Goal: Task Accomplishment & Management: Manage account settings

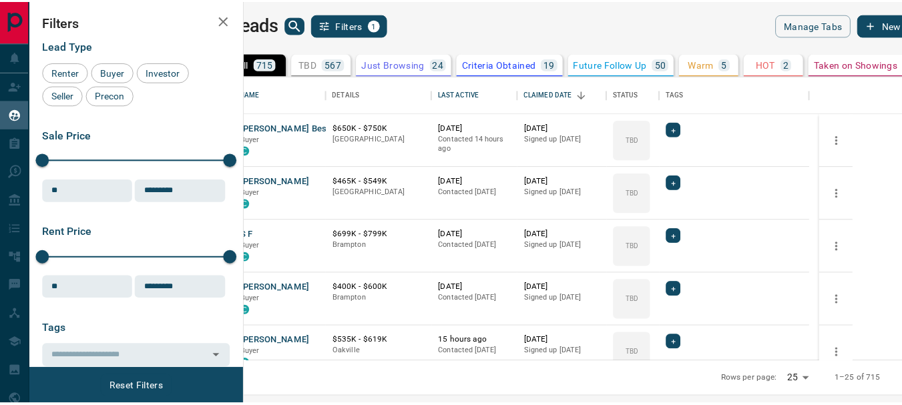
scroll to position [276, 650]
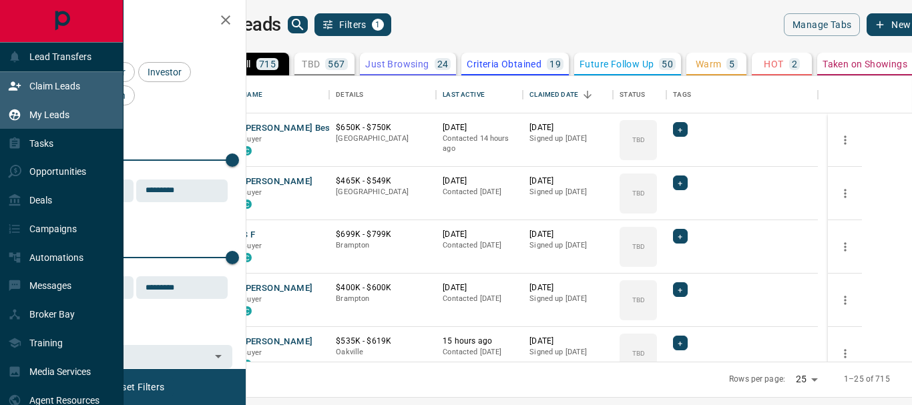
click at [51, 83] on p "Claim Leads" at bounding box center [54, 86] width 51 height 11
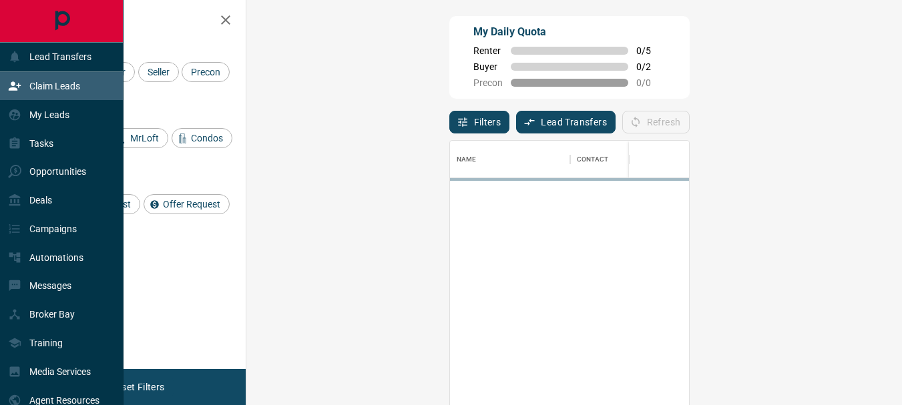
scroll to position [292, 617]
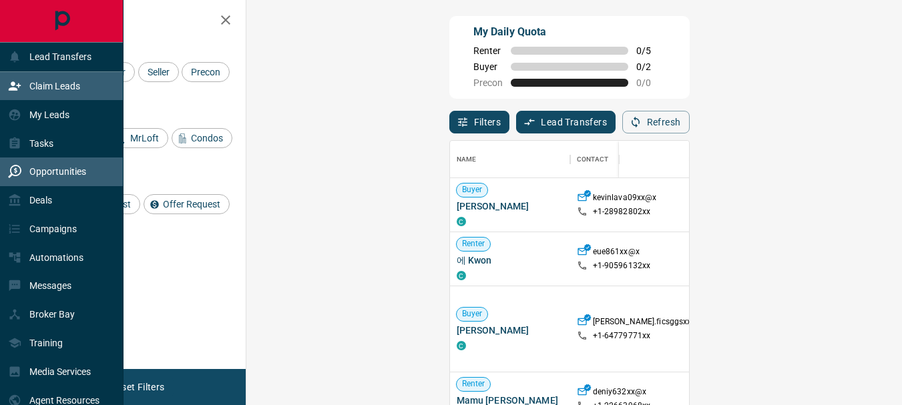
click at [69, 173] on p "Opportunities" at bounding box center [57, 171] width 57 height 11
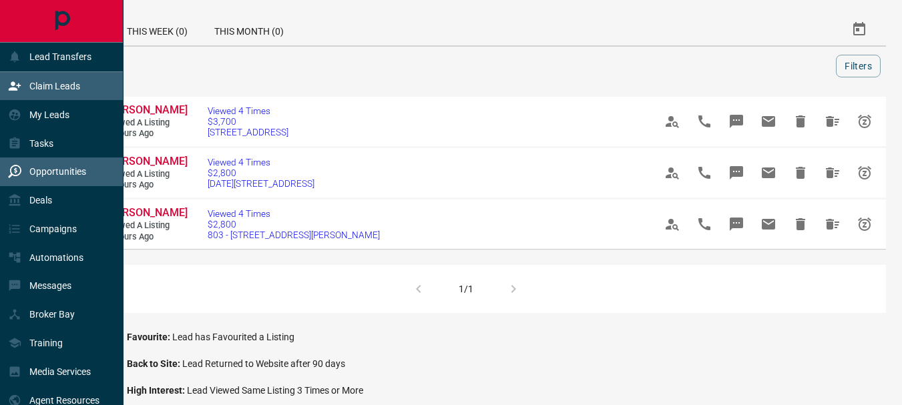
click at [43, 87] on p "Claim Leads" at bounding box center [54, 86] width 51 height 11
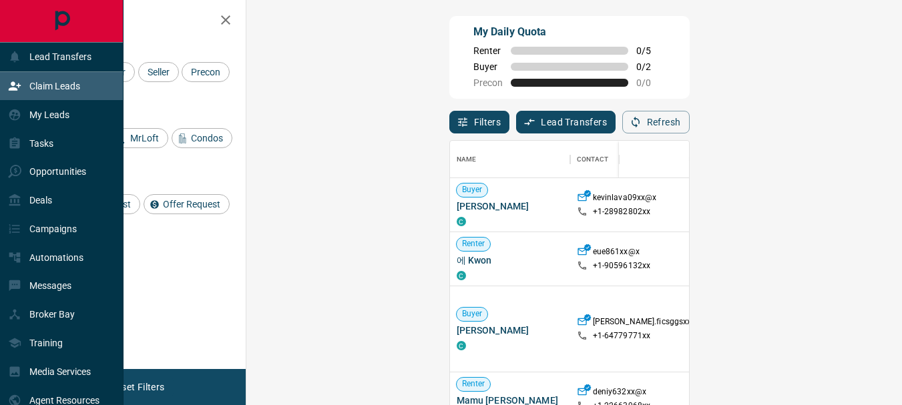
scroll to position [292, 617]
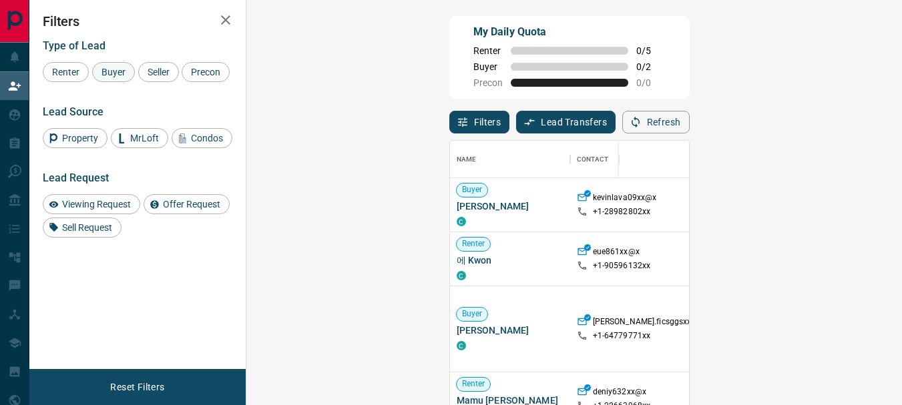
click at [113, 72] on span "Buyer" at bounding box center [113, 72] width 33 height 11
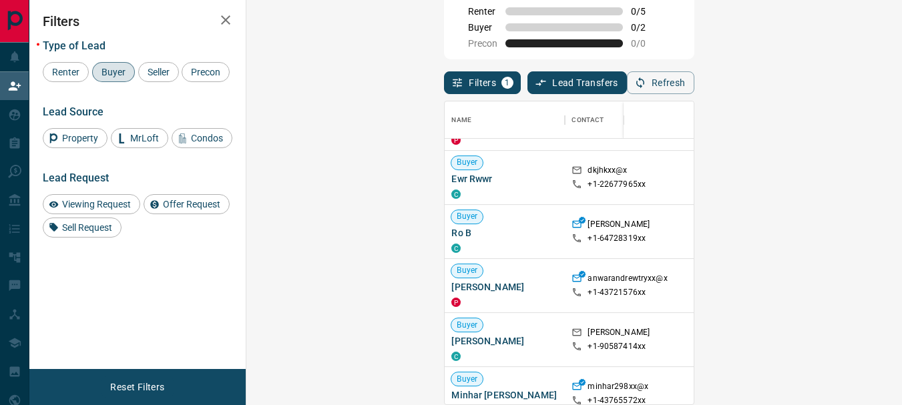
scroll to position [587, 0]
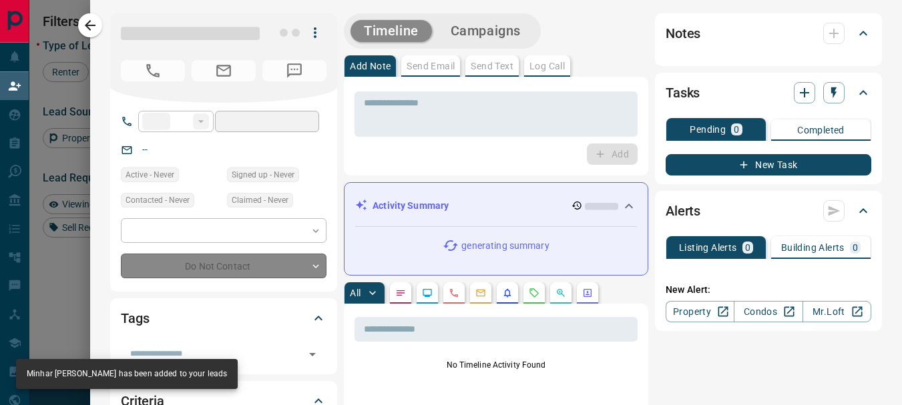
type input "**"
type input "**********"
type input "**"
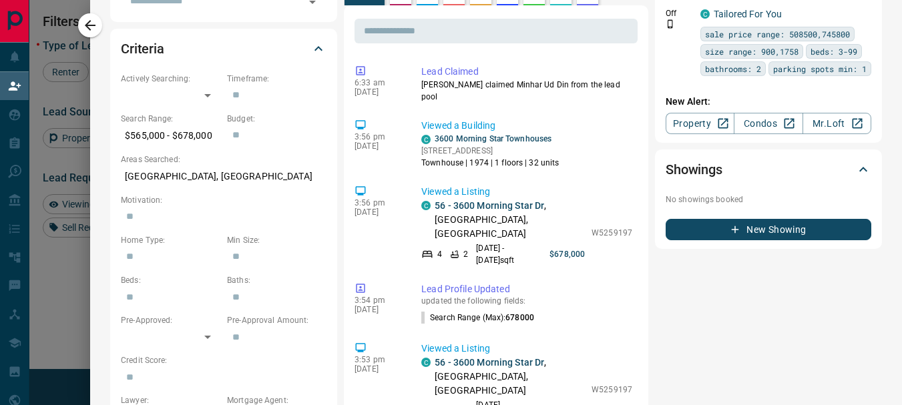
scroll to position [382, 0]
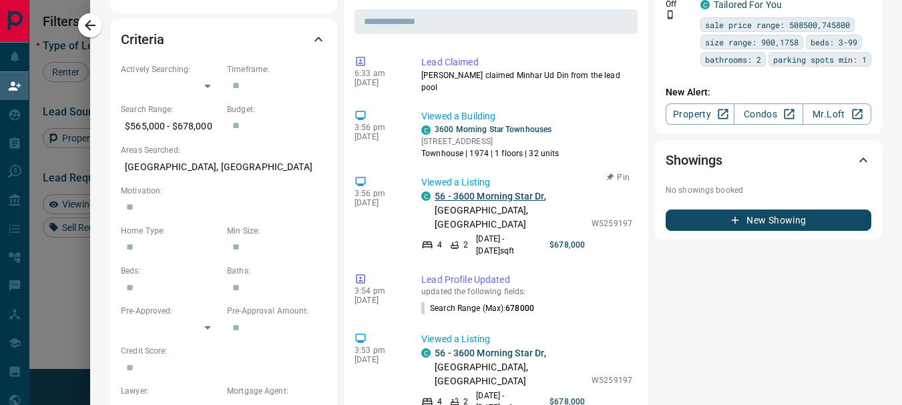
click at [484, 191] on link "56 - 3600 Morning Star Dr" at bounding box center [490, 196] width 110 height 11
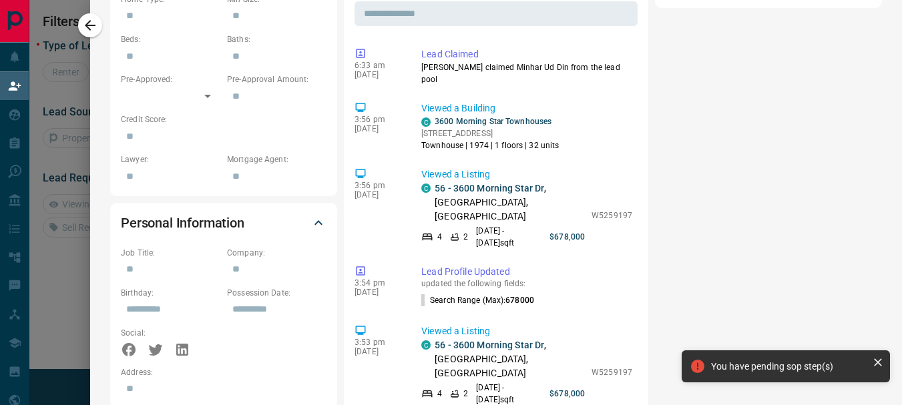
scroll to position [660, 0]
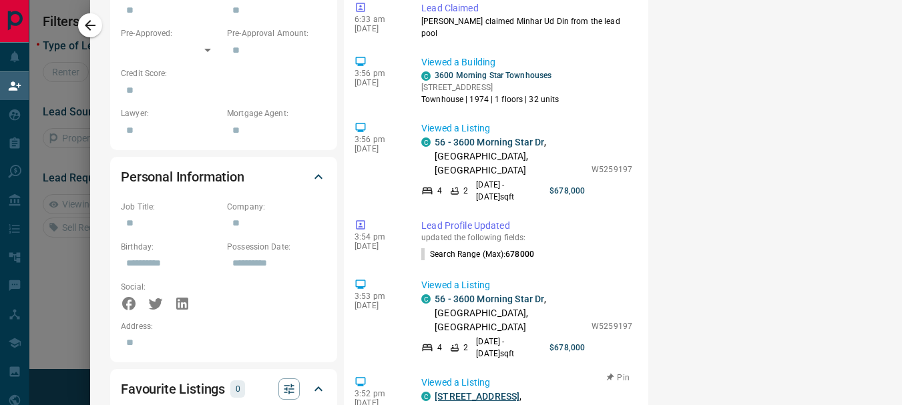
click at [475, 391] on link "[STREET_ADDRESS]" at bounding box center [477, 396] width 85 height 11
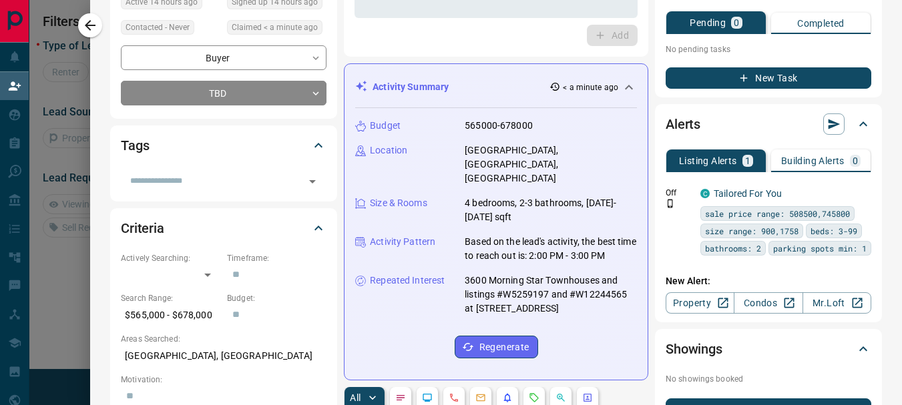
scroll to position [0, 0]
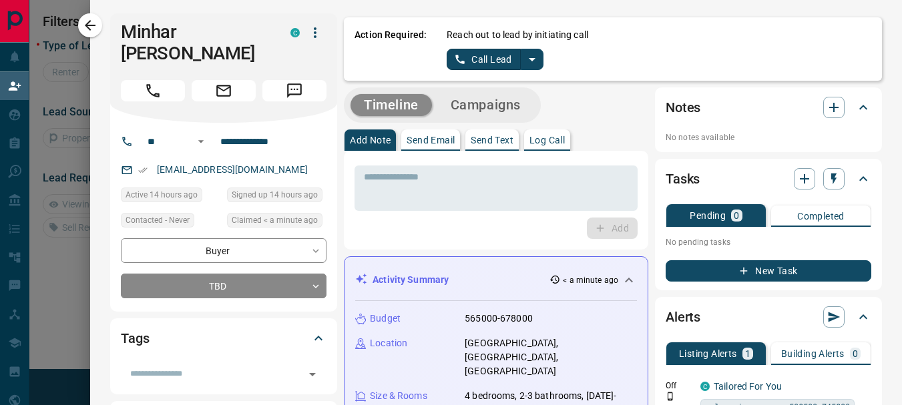
click at [314, 37] on icon "button" at bounding box center [315, 32] width 3 height 11
click at [277, 76] on li "Reallocate" at bounding box center [278, 79] width 79 height 20
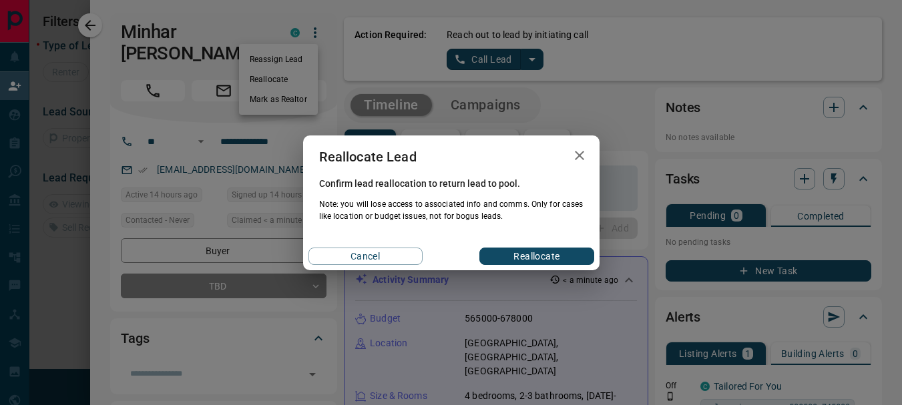
click at [513, 259] on button "Reallocate" at bounding box center [536, 256] width 114 height 17
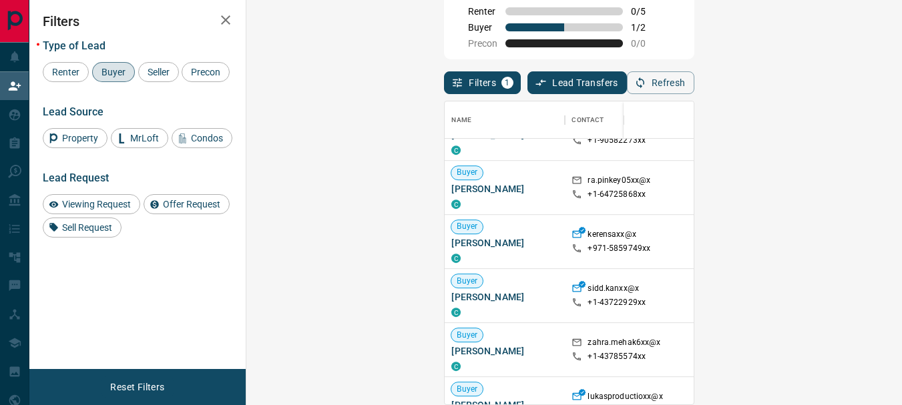
scroll to position [833, 0]
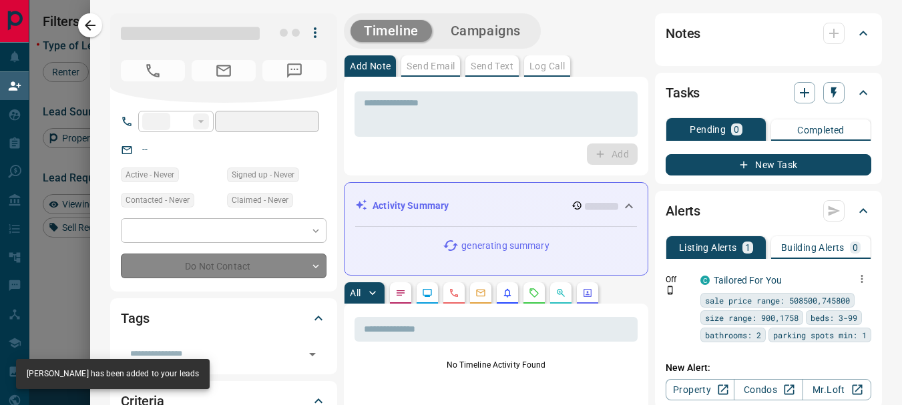
type input "**"
type input "**********"
type input "**"
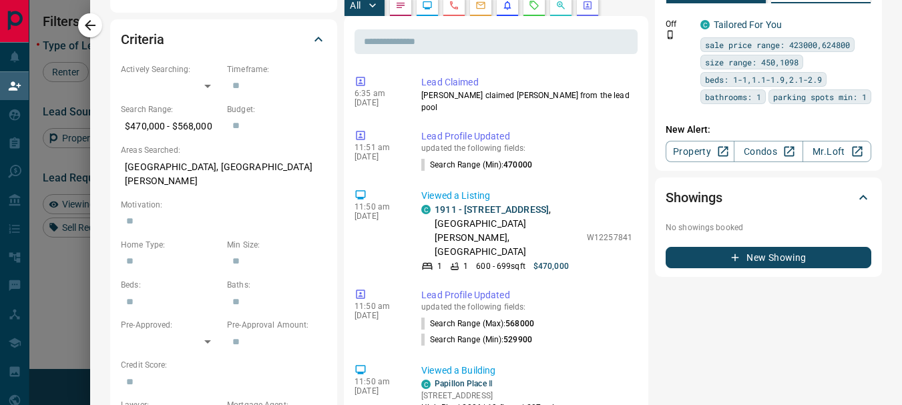
scroll to position [375, 0]
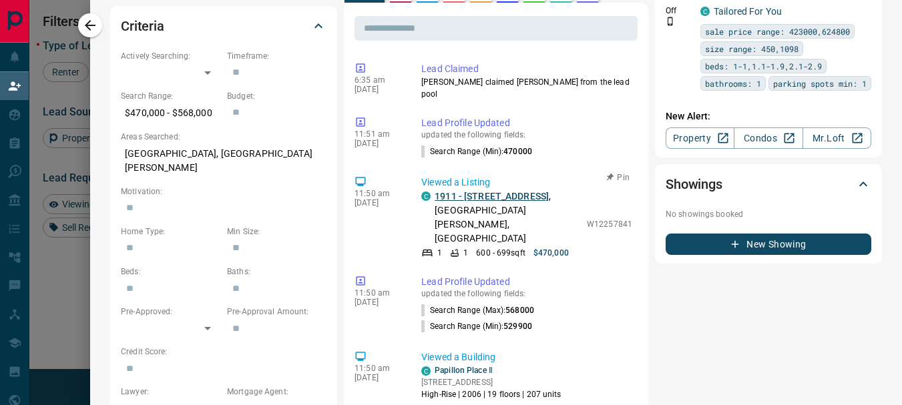
click at [478, 191] on link "1911 - [STREET_ADDRESS]" at bounding box center [492, 196] width 114 height 11
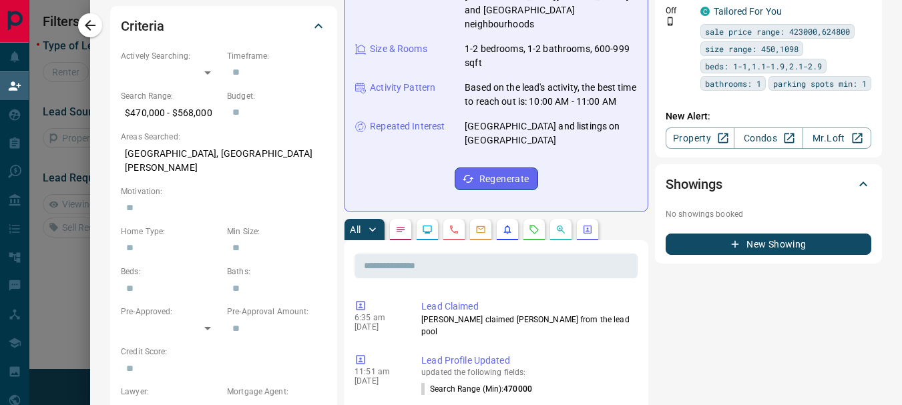
scroll to position [81, 617]
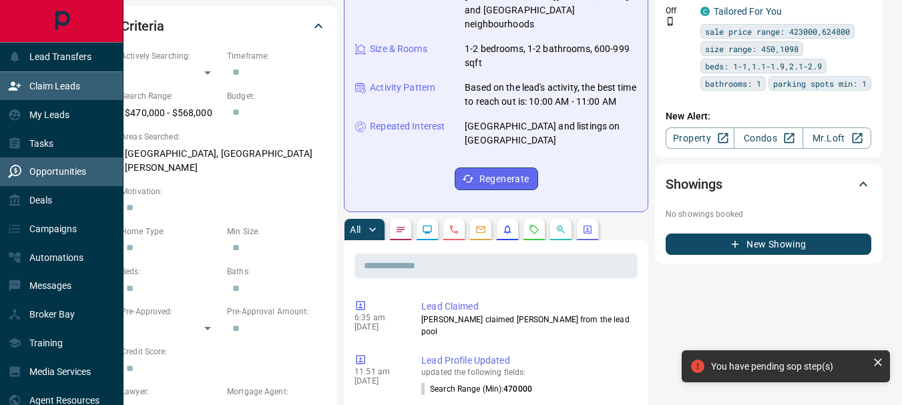
click at [45, 172] on p "Opportunities" at bounding box center [57, 171] width 57 height 11
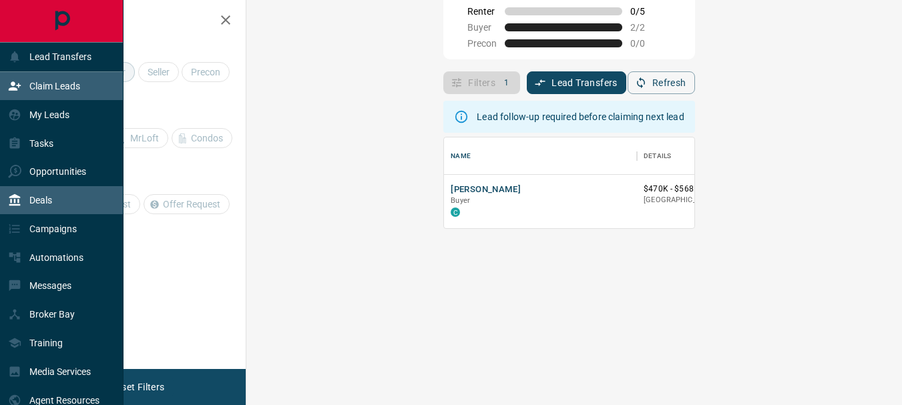
click at [51, 202] on p "Deals" at bounding box center [40, 200] width 23 height 11
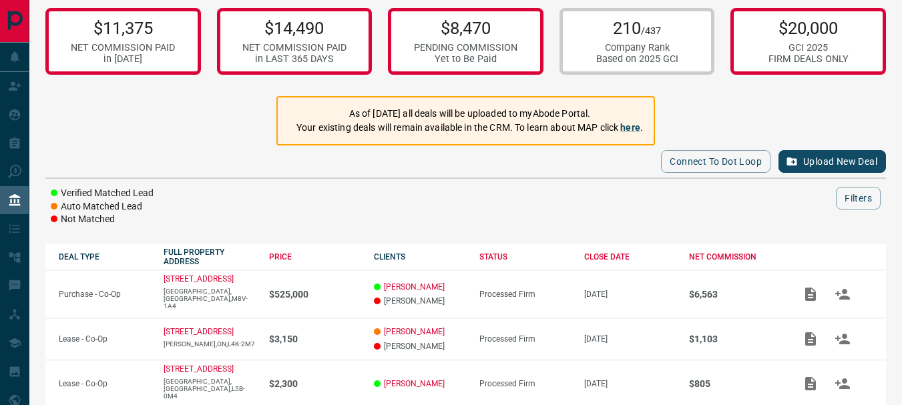
scroll to position [28, 0]
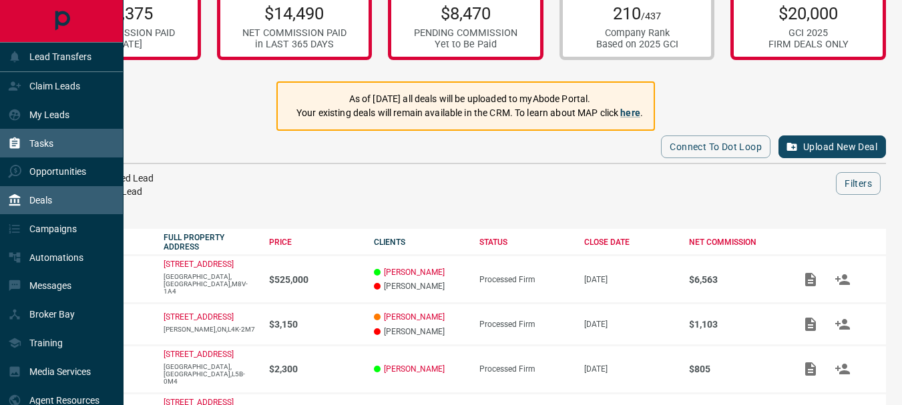
click at [48, 141] on p "Tasks" at bounding box center [41, 143] width 24 height 11
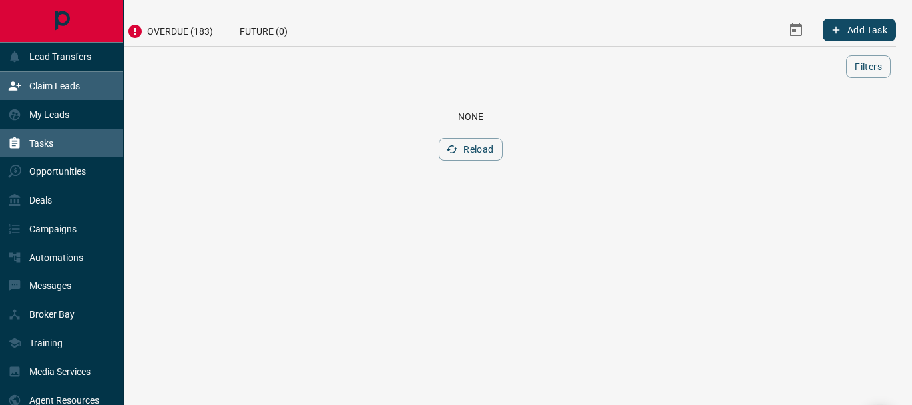
click at [50, 85] on p "Claim Leads" at bounding box center [54, 86] width 51 height 11
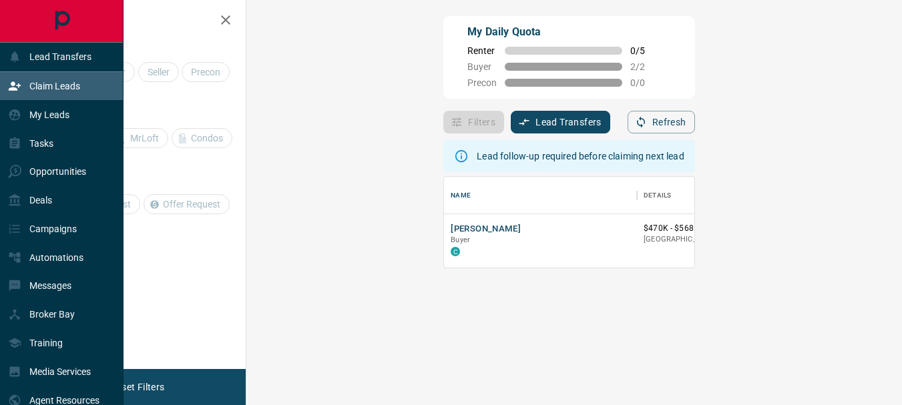
scroll to position [81, 617]
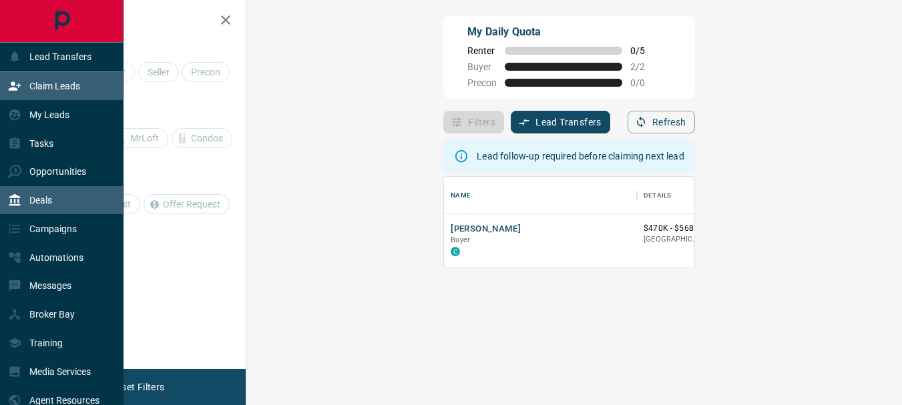
click at [47, 200] on p "Deals" at bounding box center [40, 200] width 23 height 11
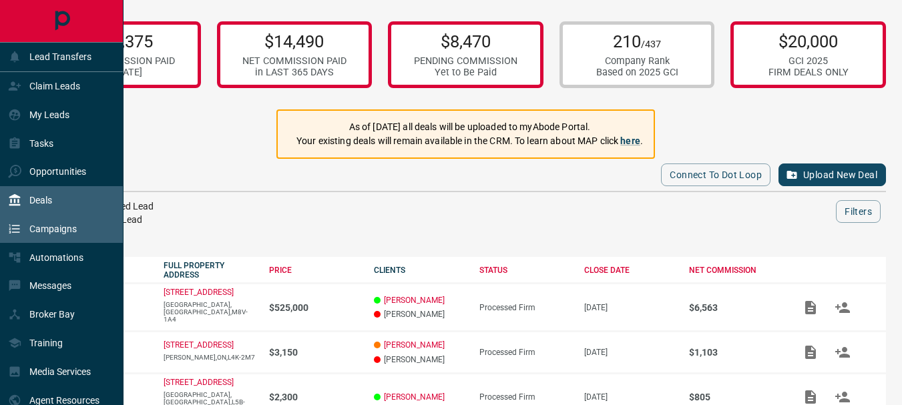
click at [58, 230] on p "Campaigns" at bounding box center [52, 229] width 47 height 11
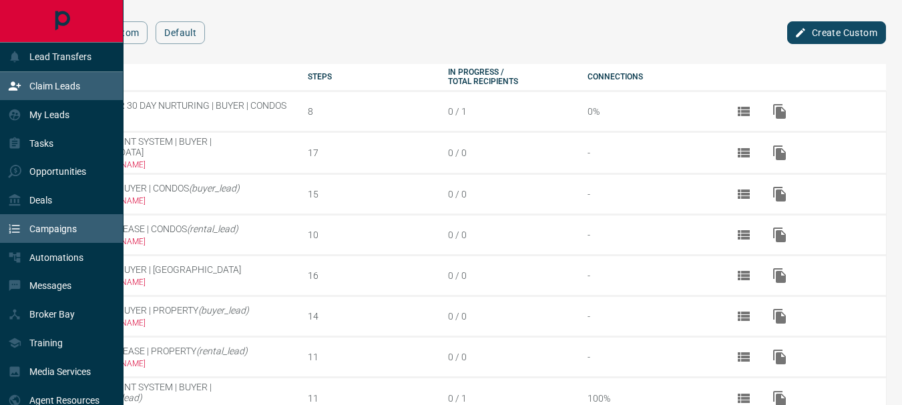
click at [37, 91] on div "Claim Leads" at bounding box center [44, 86] width 72 height 22
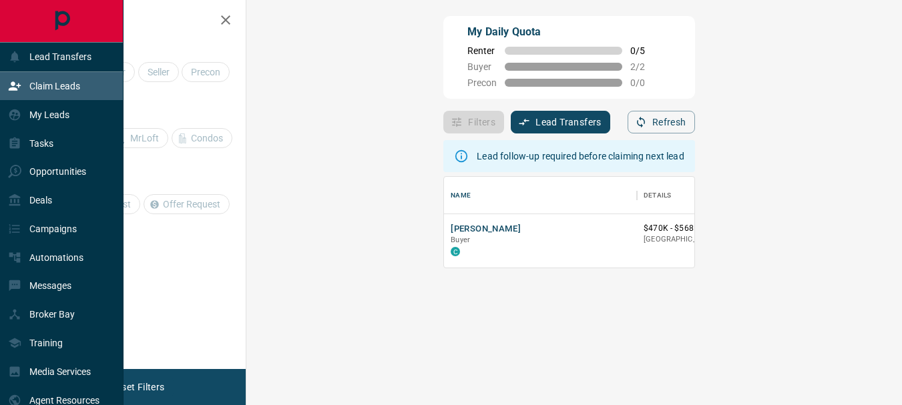
scroll to position [81, 617]
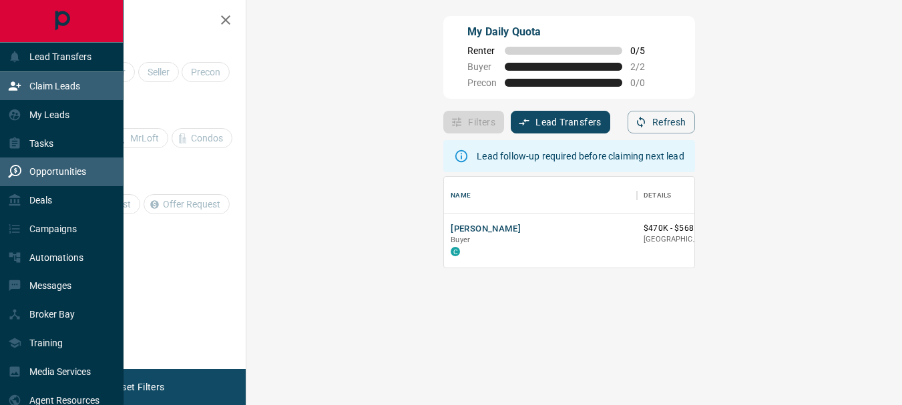
click at [46, 175] on p "Opportunities" at bounding box center [57, 171] width 57 height 11
